Goal: Complete application form: Complete application form

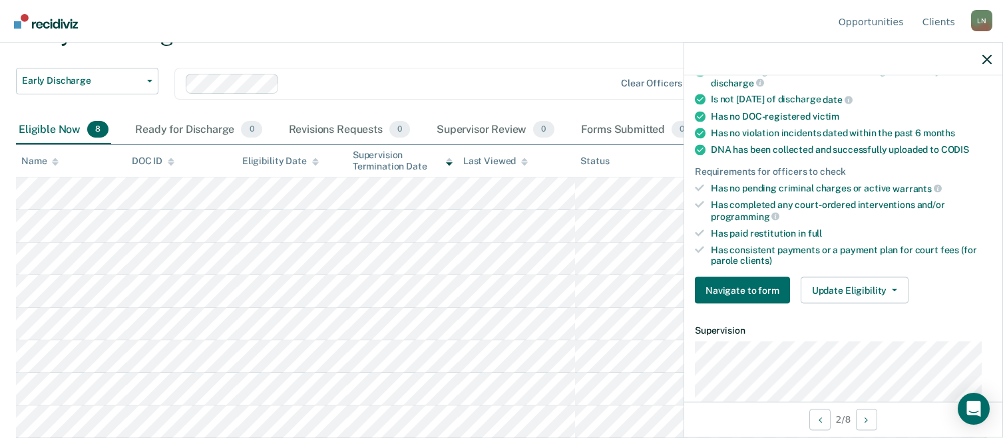
scroll to position [323, 0]
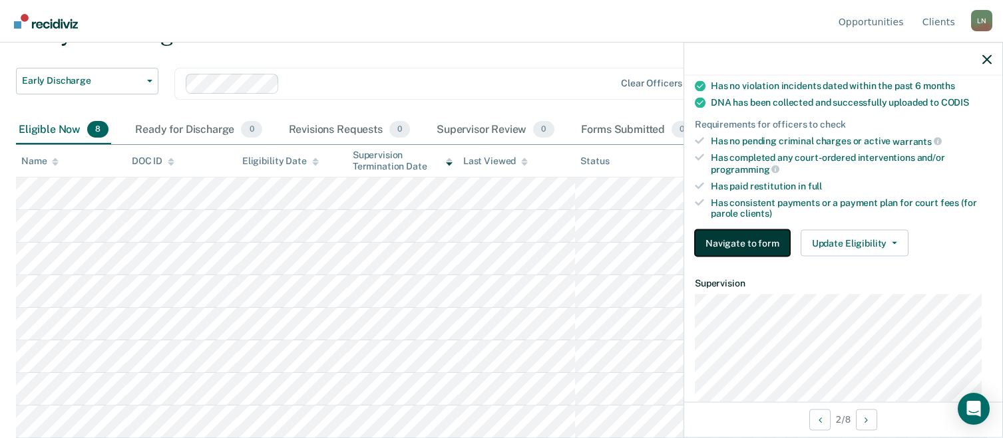
click at [755, 237] on button "Navigate to form" at bounding box center [742, 243] width 95 height 27
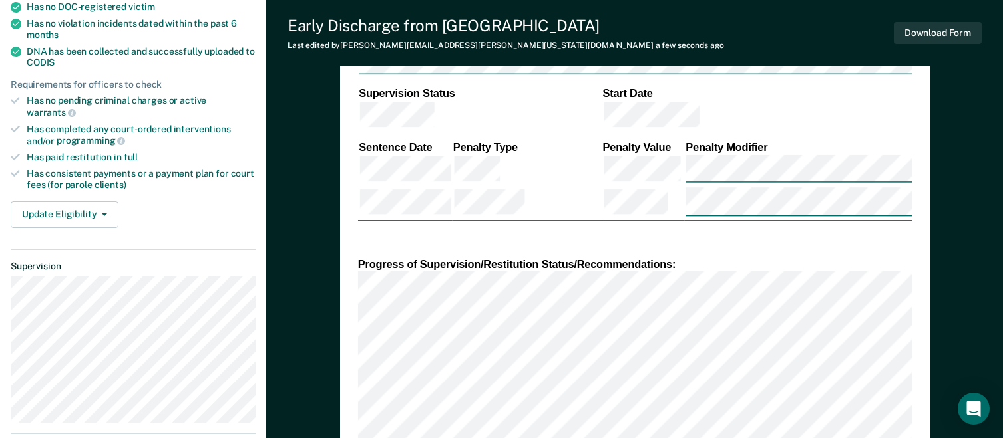
scroll to position [380, 0]
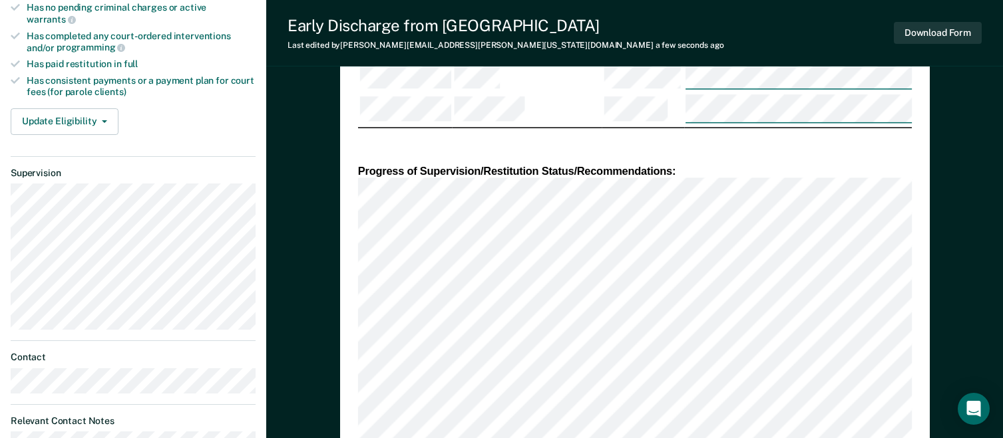
scroll to position [473, 0]
click at [355, 345] on div "DEPARTMENT OF CORRECTIONS CBC DISCHARGE REPORT Date: ICON #: NAME: CITIZENSHIP …" at bounding box center [634, 425] width 589 height 1577
click at [341, 339] on div "DEPARTMENT OF CORRECTIONS CBC DISCHARGE REPORT Date: ICON #: NAME: CITIZENSHIP …" at bounding box center [634, 362] width 589 height 1450
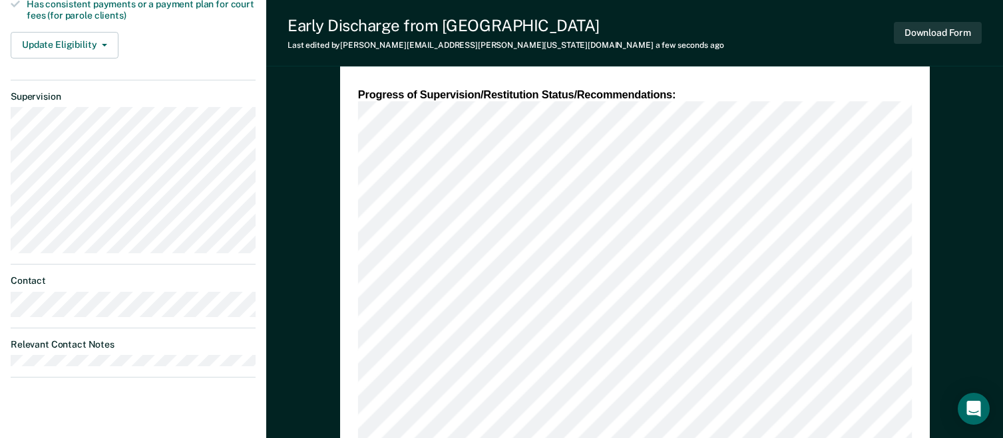
scroll to position [550, 0]
click at [357, 294] on div "DEPARTMENT OF CORRECTIONS CBC DISCHARGE REPORT Date: ICON #: NAME: CITIZENSHIP …" at bounding box center [634, 286] width 589 height 1450
click at [355, 287] on div "DEPARTMENT OF CORRECTIONS CBC DISCHARGE REPORT Date: ICON #: NAME: CITIZENSHIP …" at bounding box center [634, 244] width 589 height 1366
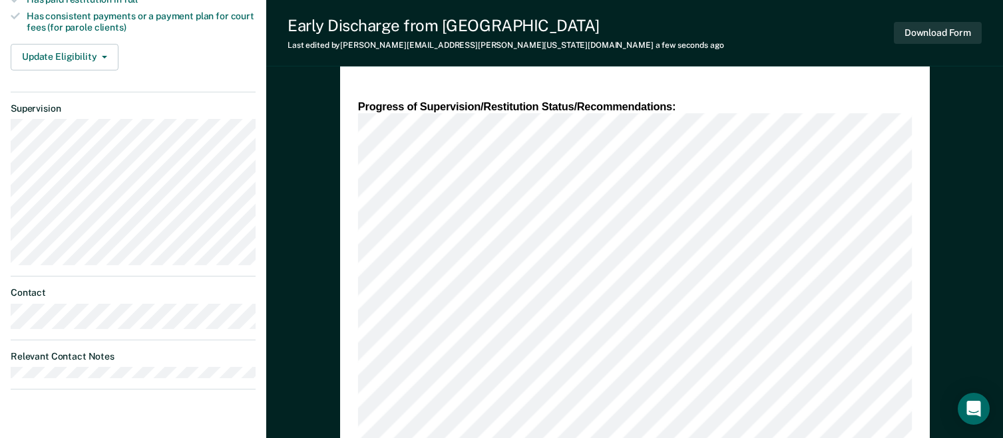
scroll to position [538, 0]
click at [351, 330] on div "DEPARTMENT OF CORRECTIONS CBC DISCHARGE REPORT Date: ICON #: NAME: CITIZENSHIP …" at bounding box center [634, 277] width 589 height 1408
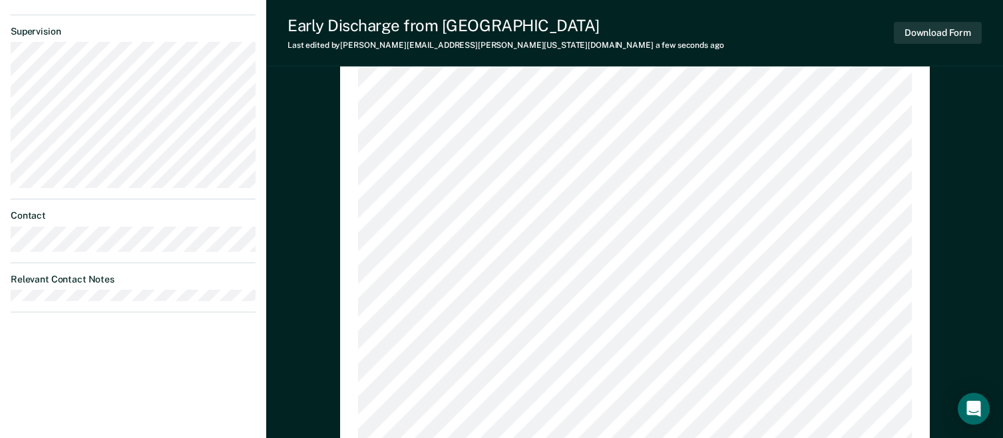
scroll to position [615, 0]
click at [356, 361] on div "DEPARTMENT OF CORRECTIONS CBC DISCHARGE REPORT Date: ICON #: NAME: CITIZENSHIP …" at bounding box center [634, 232] width 589 height 1472
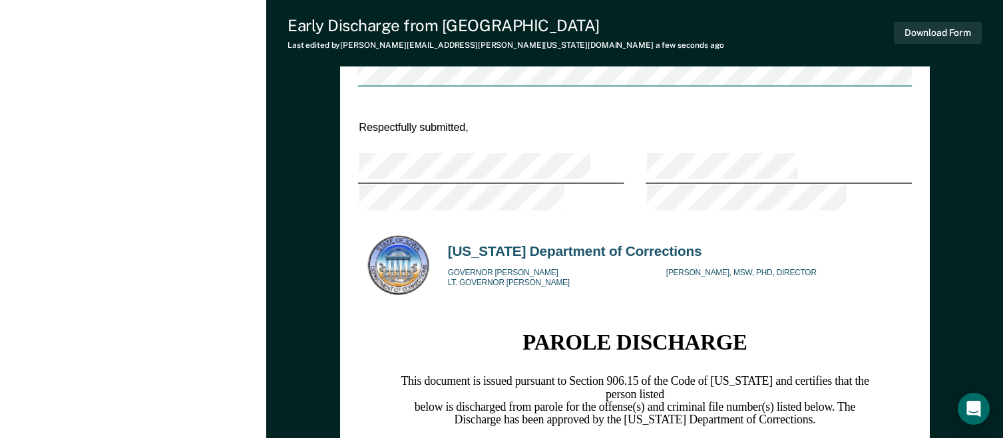
scroll to position [1250, 0]
click at [973, 31] on button "Download Form" at bounding box center [937, 33] width 88 height 22
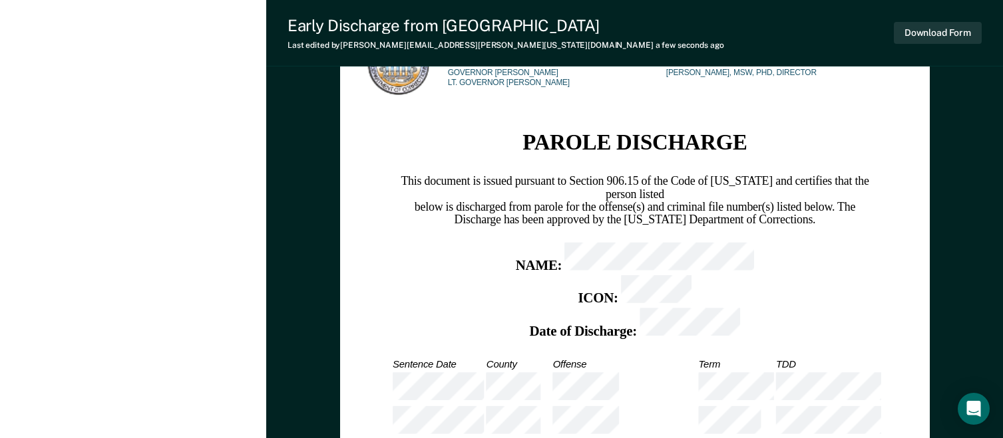
scroll to position [1645, 0]
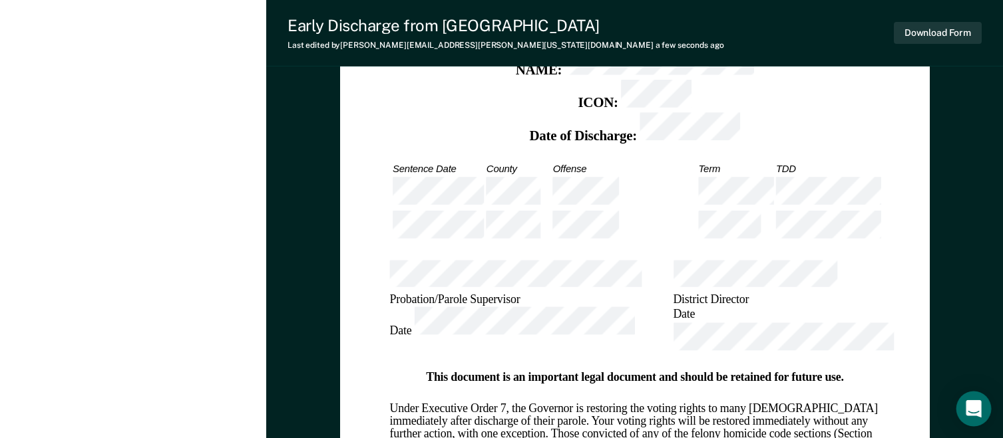
click at [971, 410] on icon "Open Intercom Messenger" at bounding box center [972, 408] width 15 height 17
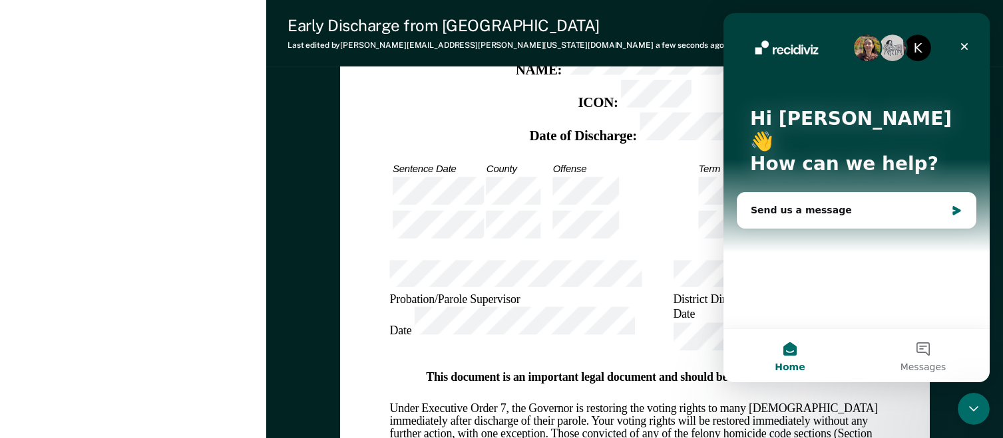
scroll to position [0, 0]
click at [956, 44] on div "Close" at bounding box center [964, 47] width 24 height 24
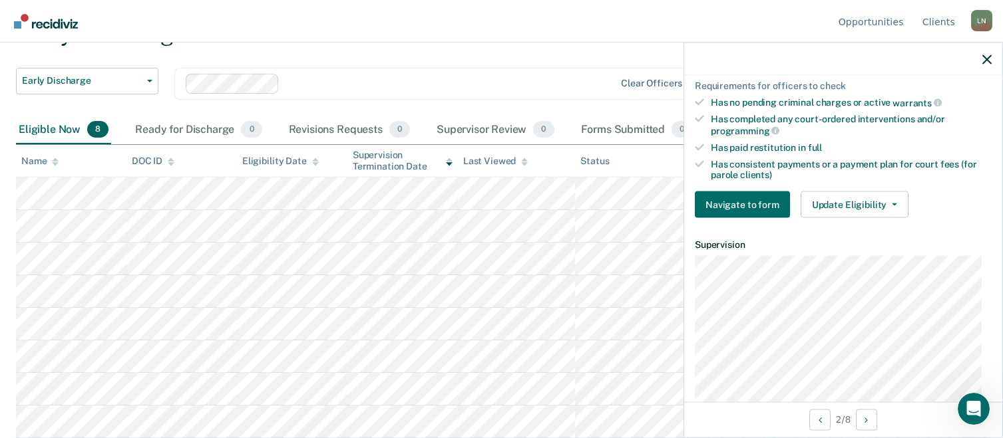
scroll to position [362, 0]
click at [852, 202] on button "Update Eligibility" at bounding box center [854, 204] width 108 height 27
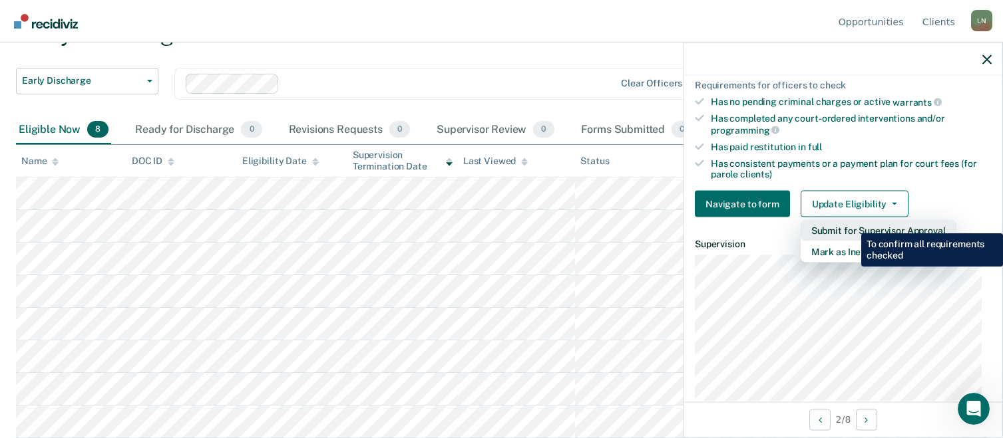
click at [851, 224] on button "Submit for Supervisor Approval" at bounding box center [878, 230] width 156 height 21
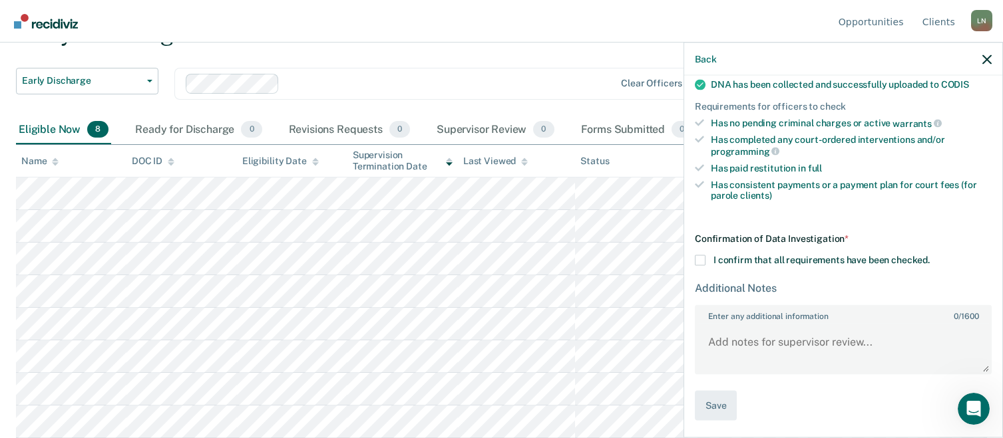
click at [701, 259] on span at bounding box center [700, 260] width 11 height 11
click at [929, 255] on input "I confirm that all requirements have been checked." at bounding box center [929, 255] width 0 height 0
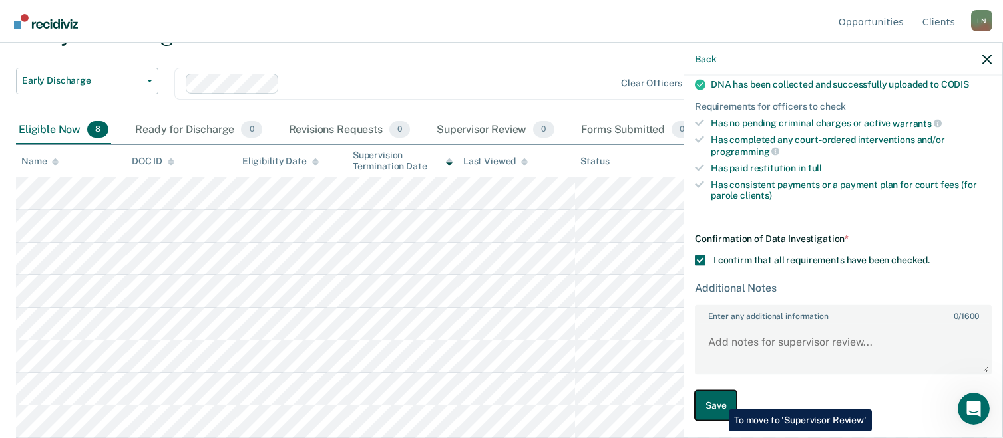
click at [718, 400] on button "Save" at bounding box center [716, 406] width 42 height 30
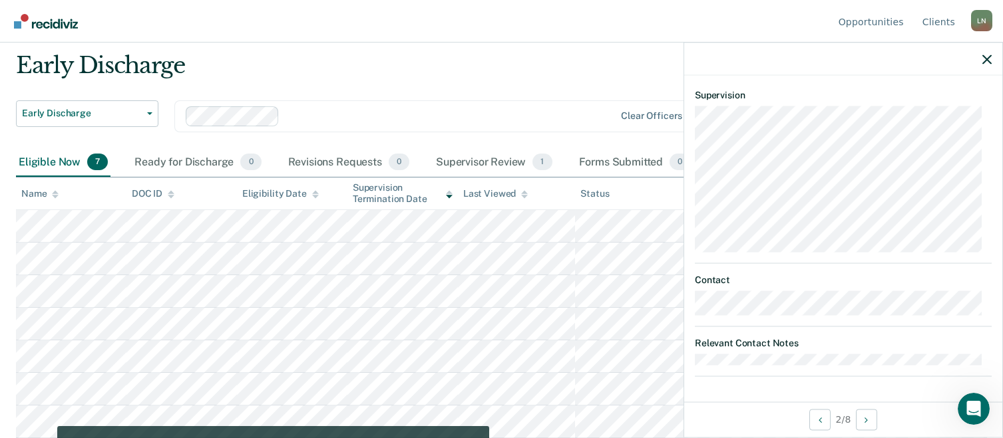
scroll to position [390, 0]
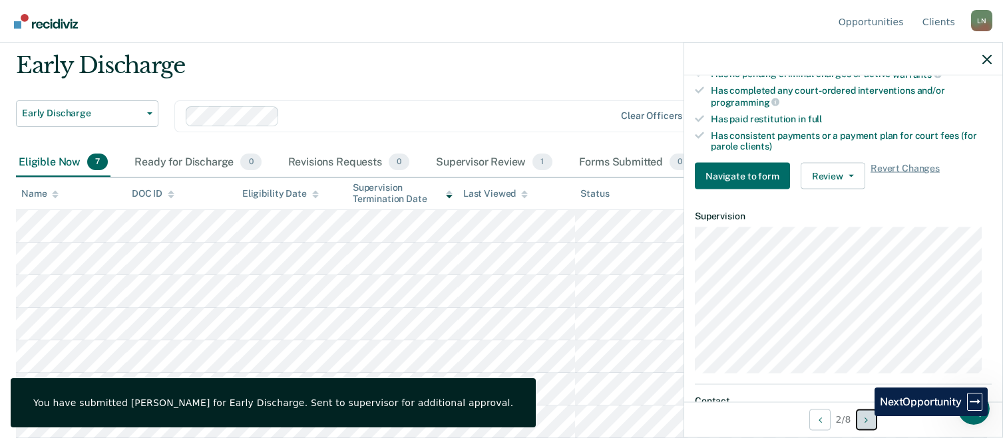
click at [864, 416] on button "Next Opportunity" at bounding box center [866, 419] width 21 height 21
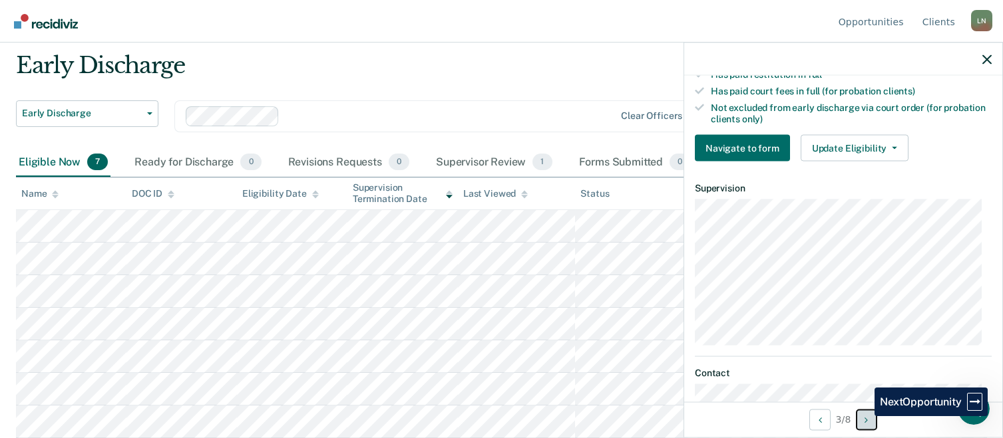
scroll to position [346, 0]
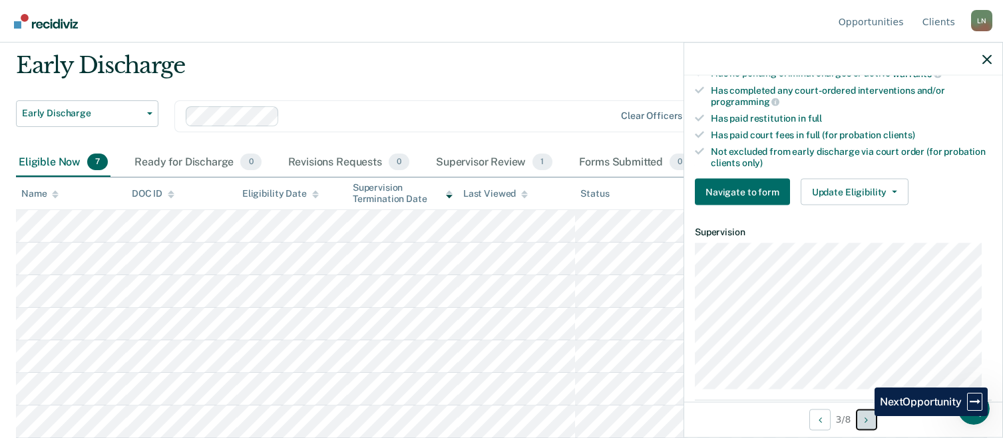
click at [864, 416] on button "Next Opportunity" at bounding box center [866, 419] width 21 height 21
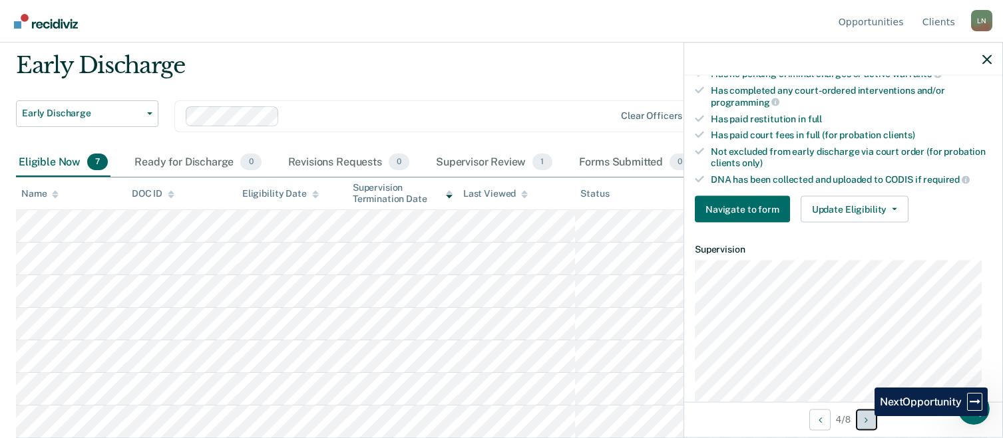
click at [864, 416] on button "Next Opportunity" at bounding box center [866, 419] width 21 height 21
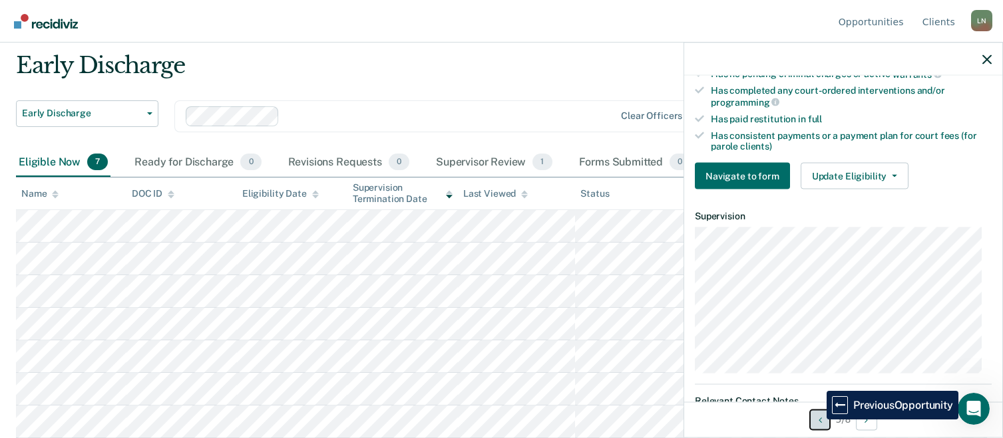
click at [818, 420] on icon "Previous Opportunity" at bounding box center [819, 419] width 3 height 9
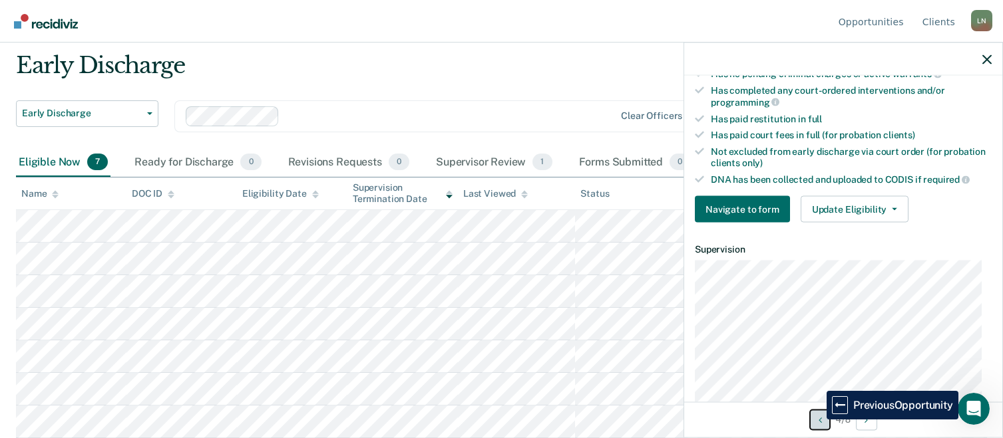
click at [818, 420] on icon "Previous Opportunity" at bounding box center [819, 419] width 3 height 9
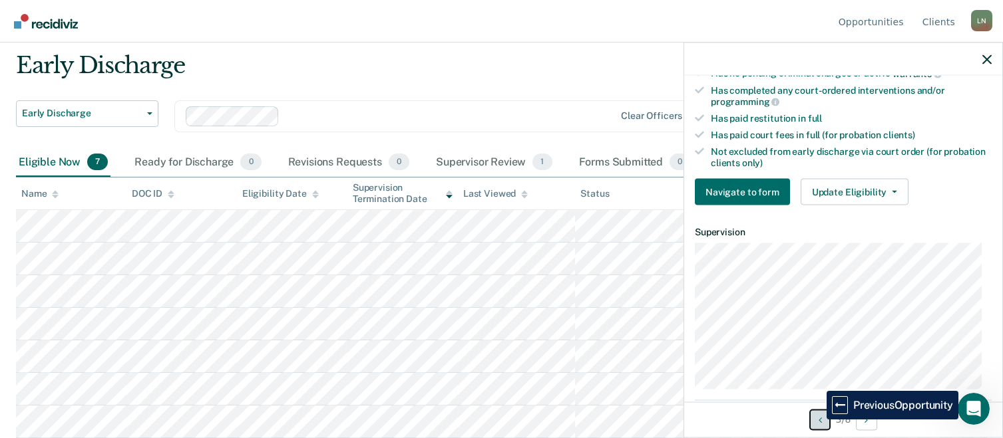
click at [818, 420] on icon "Previous Opportunity" at bounding box center [819, 419] width 3 height 9
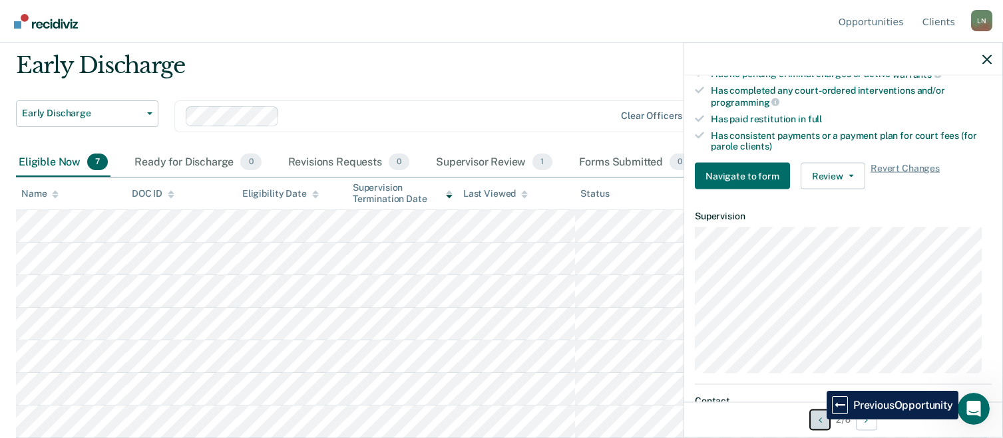
click at [818, 420] on icon "Previous Opportunity" at bounding box center [819, 419] width 3 height 9
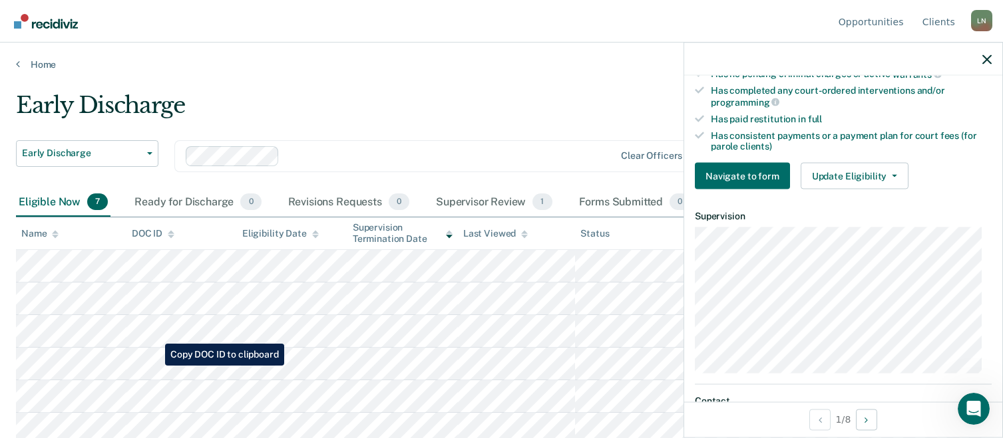
scroll to position [40, 0]
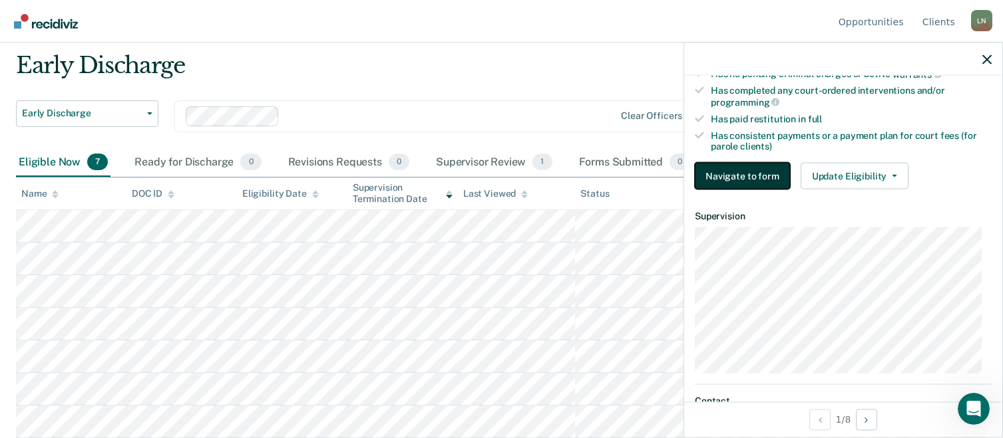
click at [754, 178] on button "Navigate to form" at bounding box center [742, 176] width 95 height 27
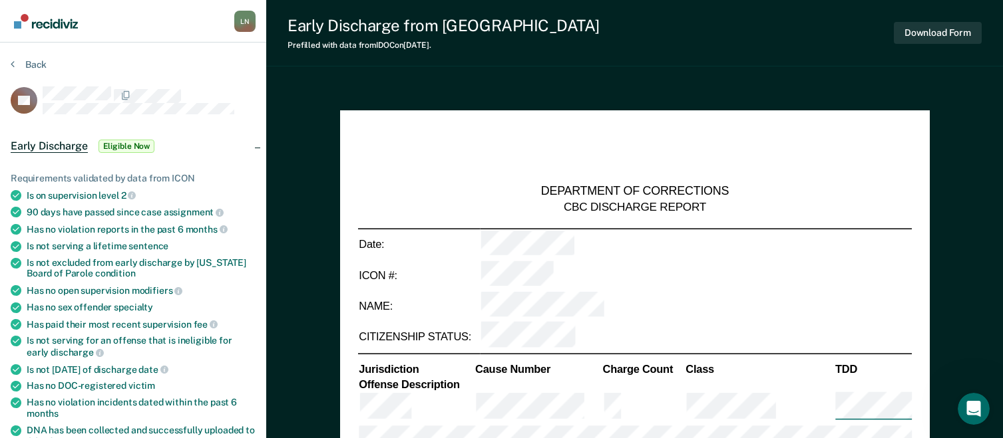
type textarea "x"
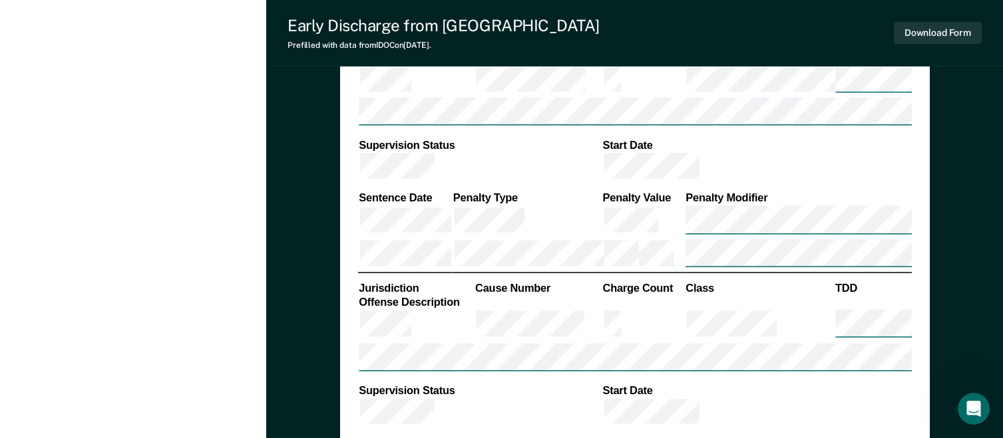
scroll to position [1102, 0]
